Goal: Information Seeking & Learning: Find specific fact

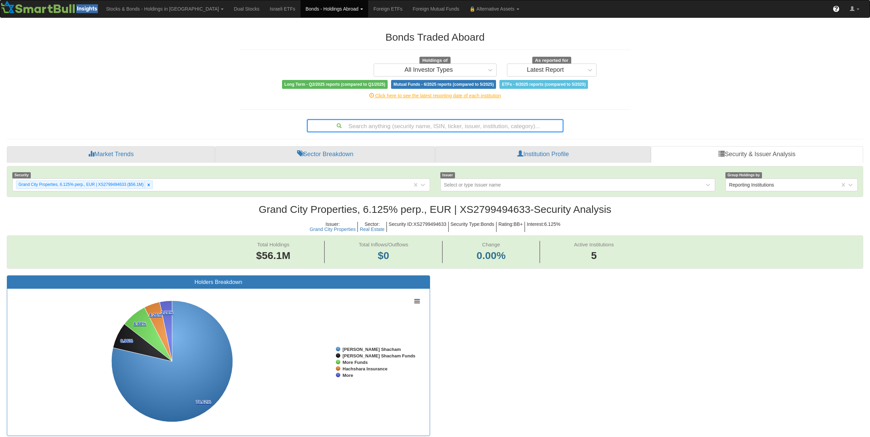
scroll to position [98, 0]
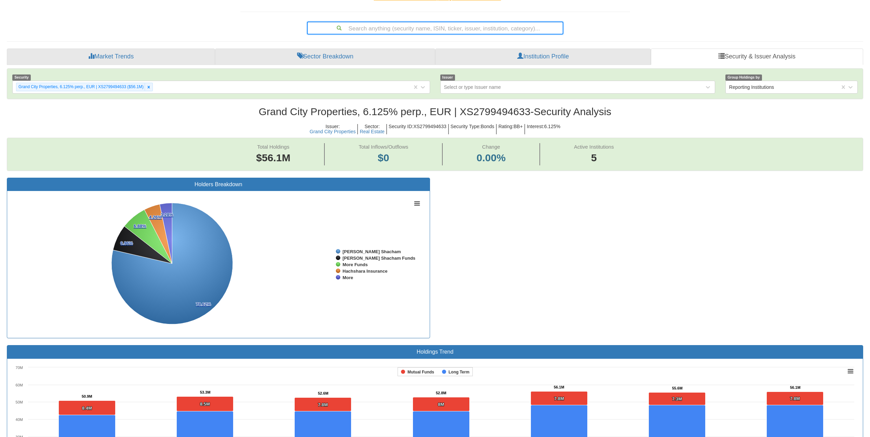
click at [448, 25] on div "Search anything (security name, ISIN, ticker, issuer, institution, category)..." at bounding box center [435, 28] width 255 height 12
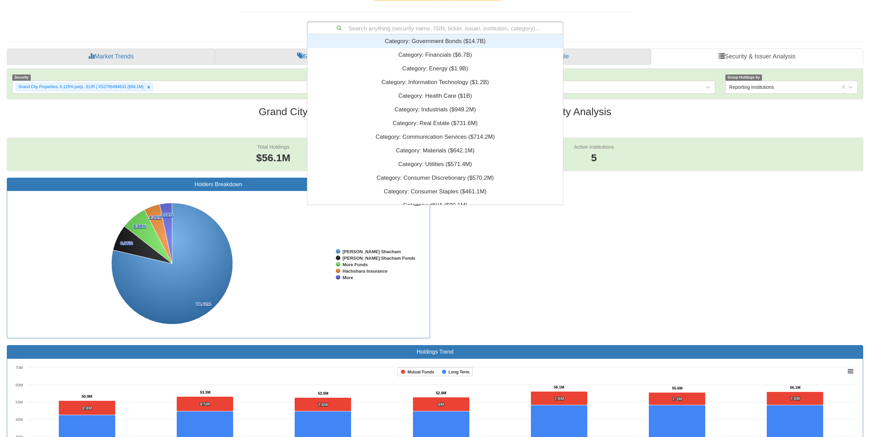
scroll to position [5, 5]
type input "XS3100756637"
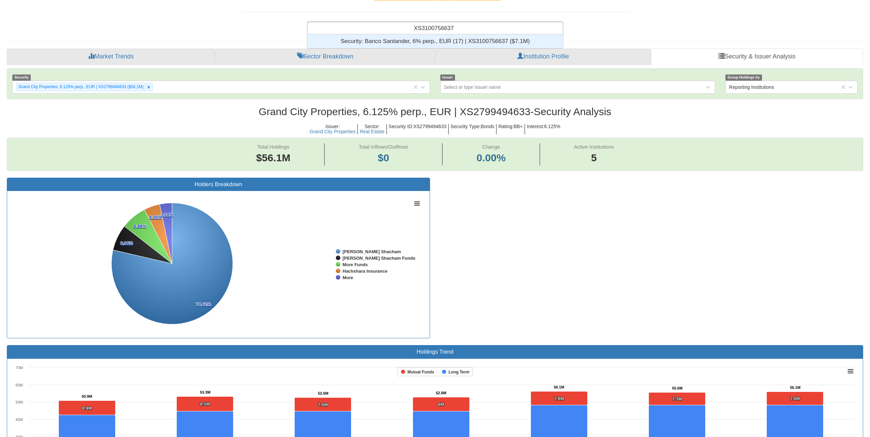
scroll to position [9, 250]
click at [451, 39] on div "Security: ‎Banco Santander, 6% perp., EUR (17) | XS3100756637 ‎($7.1M)‏" at bounding box center [435, 42] width 256 height 14
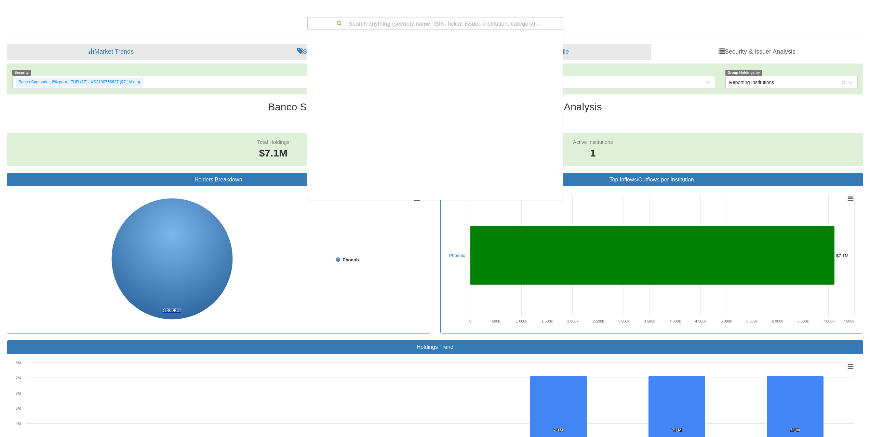
scroll to position [165, 250]
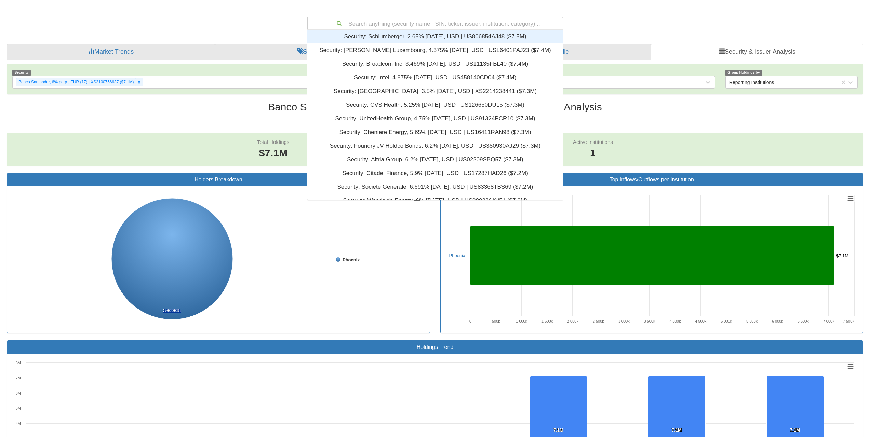
click at [442, 17] on div "Search anything (security name, ISIN, ticker, issuer, institution, category)..." at bounding box center [435, 23] width 256 height 13
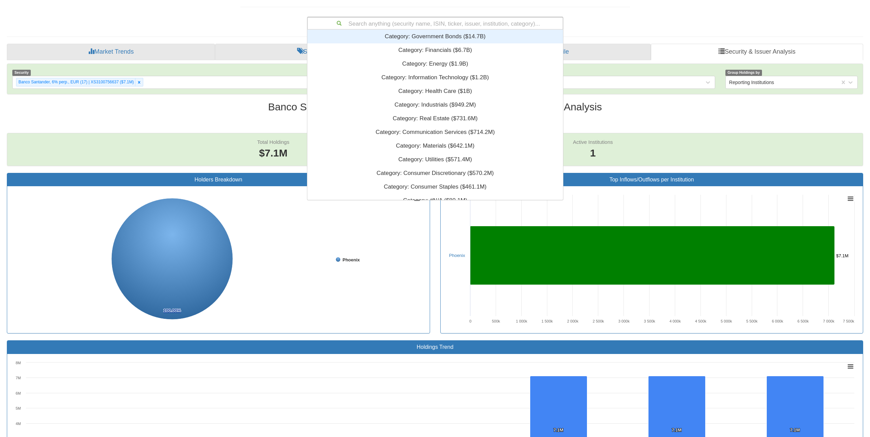
paste input "US06368LQ586"
type input "US06368LQ586"
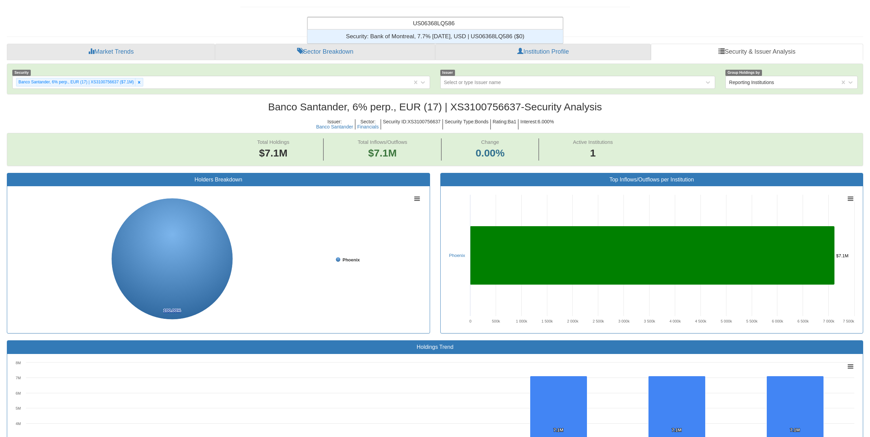
scroll to position [9, 250]
click at [448, 37] on div "Security: ‎Bank of Montreal, 7.7% [DATE], USD | US06368LQ586 ‎($0)‏" at bounding box center [435, 37] width 256 height 14
